Goal: Book appointment/travel/reservation

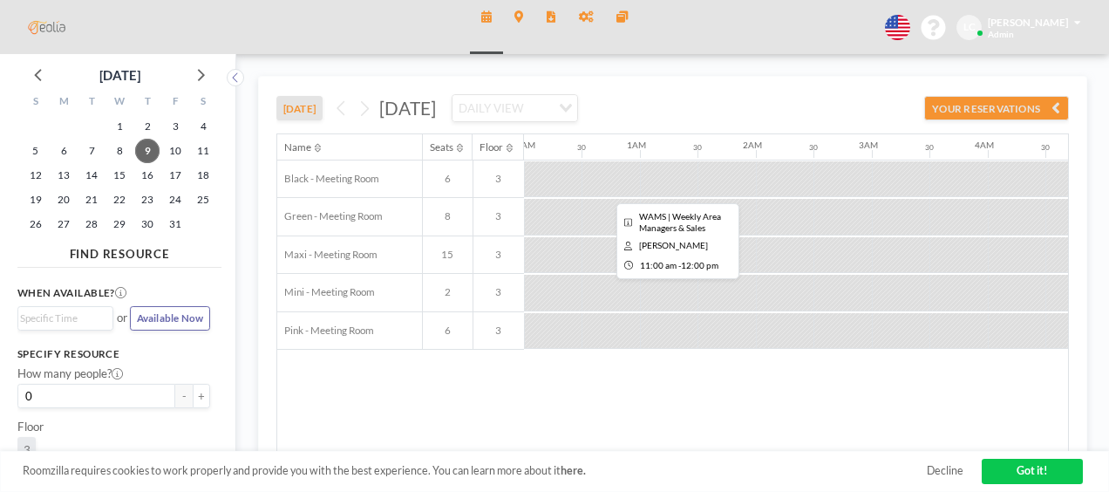
scroll to position [0, 1190]
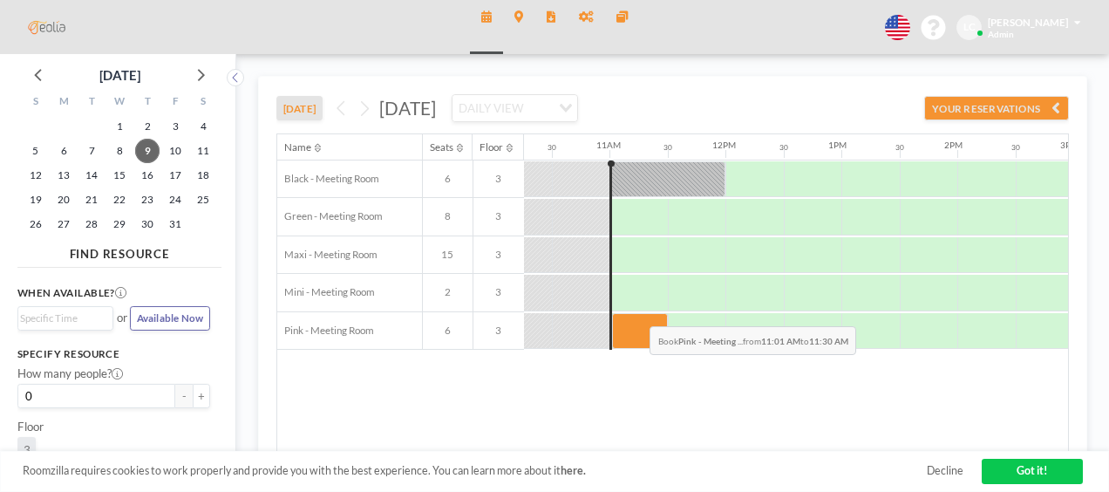
click at [636, 313] on div at bounding box center [639, 331] width 55 height 37
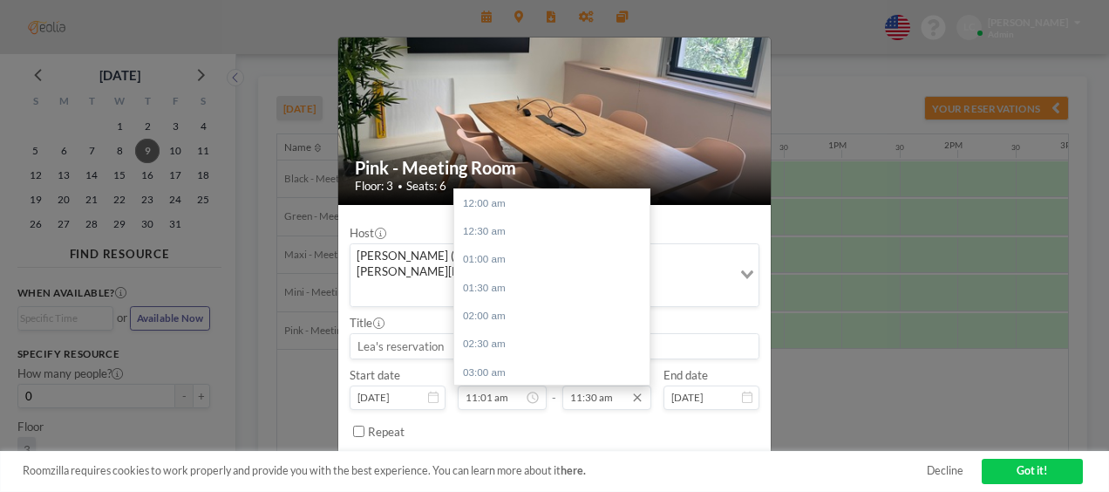
scroll to position [648, 0]
click at [483, 217] on div "12:00 pm" at bounding box center [556, 231] width 204 height 28
type input "12:00 pm"
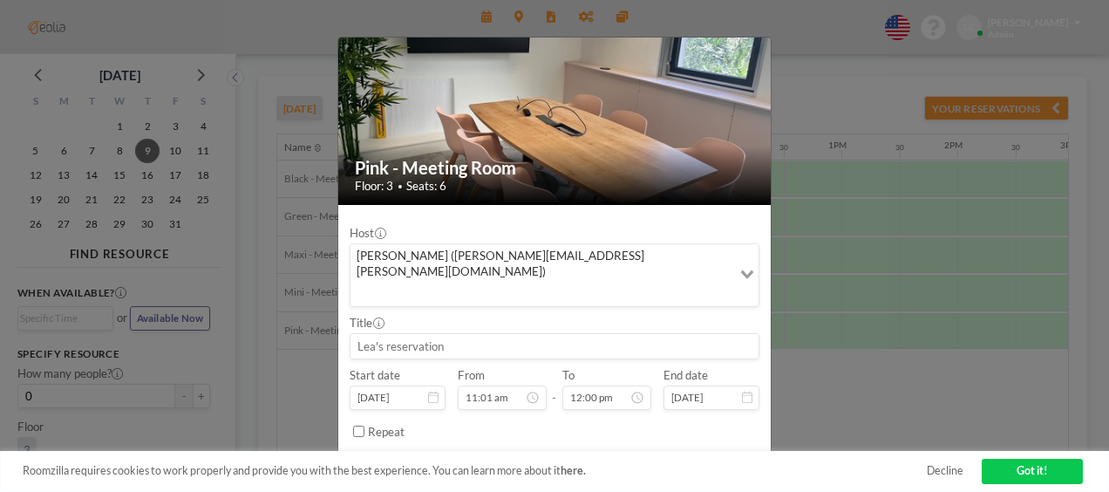
click at [721, 456] on button "BOOK NOW" at bounding box center [723, 468] width 72 height 24
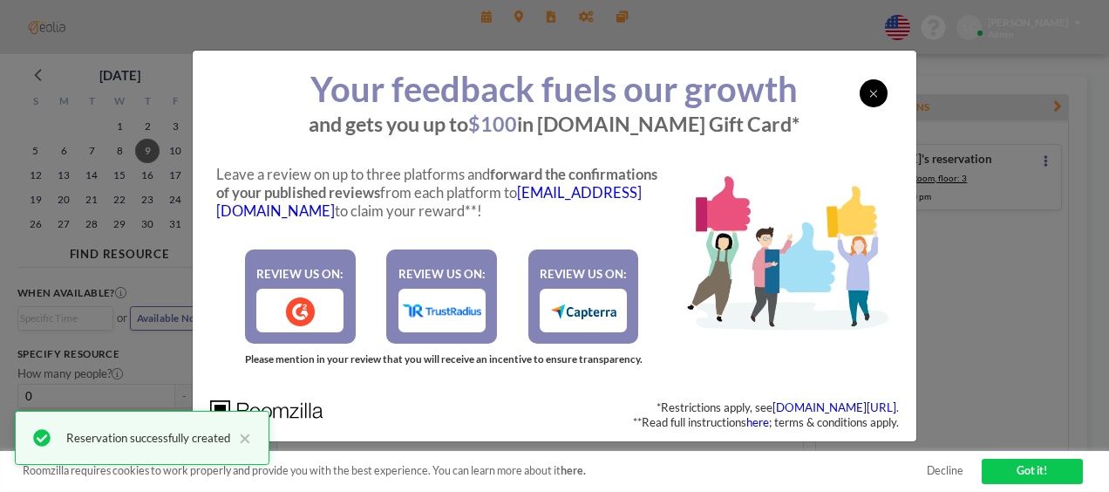
click at [871, 89] on icon at bounding box center [873, 93] width 9 height 11
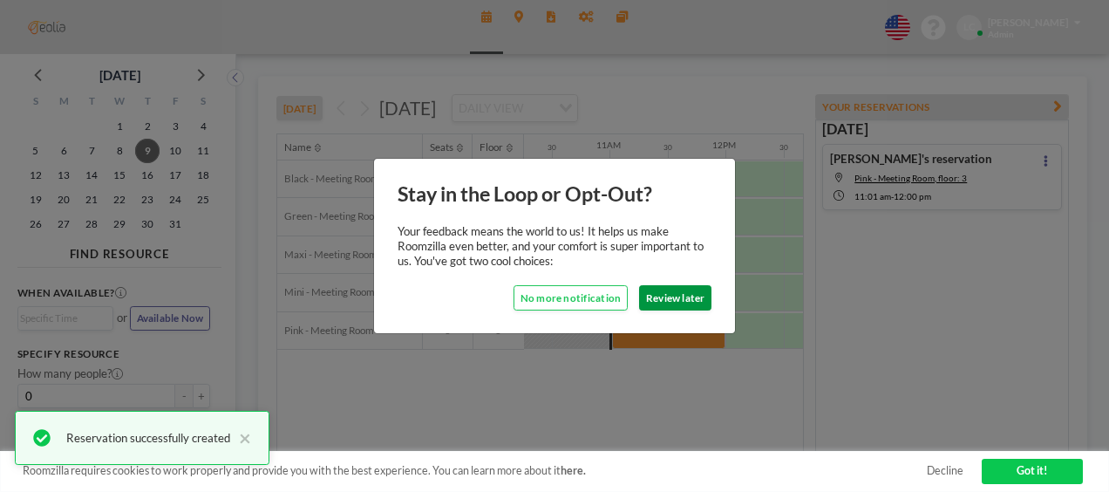
click at [664, 298] on button "Review later" at bounding box center [675, 297] width 72 height 24
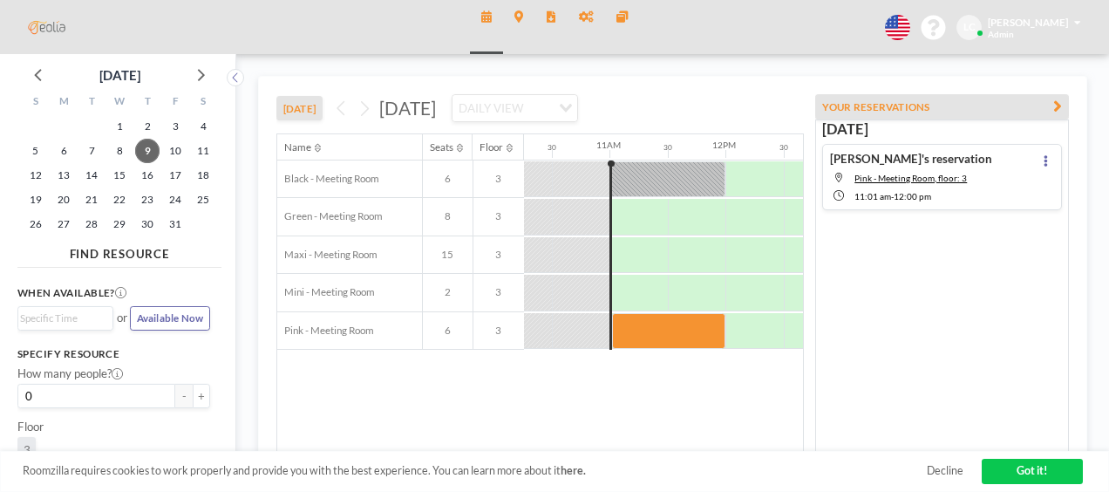
click at [1056, 96] on button "YOUR RESERVATIONS" at bounding box center [942, 106] width 254 height 24
